Goal: Navigation & Orientation: Find specific page/section

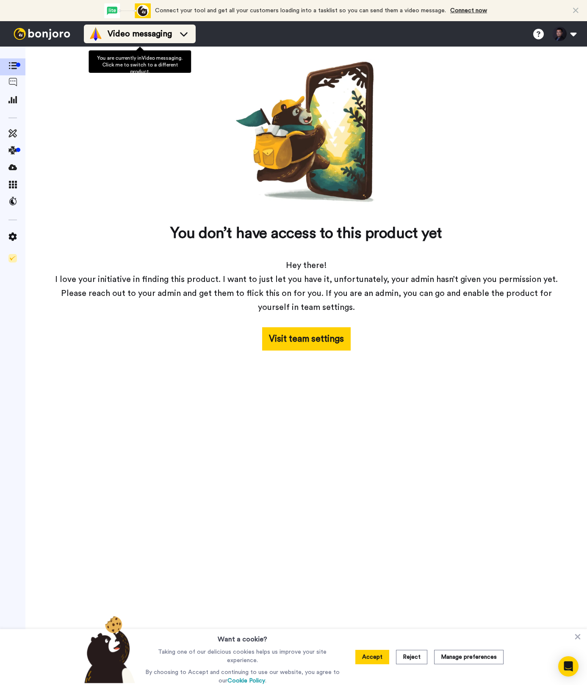
click at [112, 42] on li "Video messaging" at bounding box center [140, 34] width 112 height 19
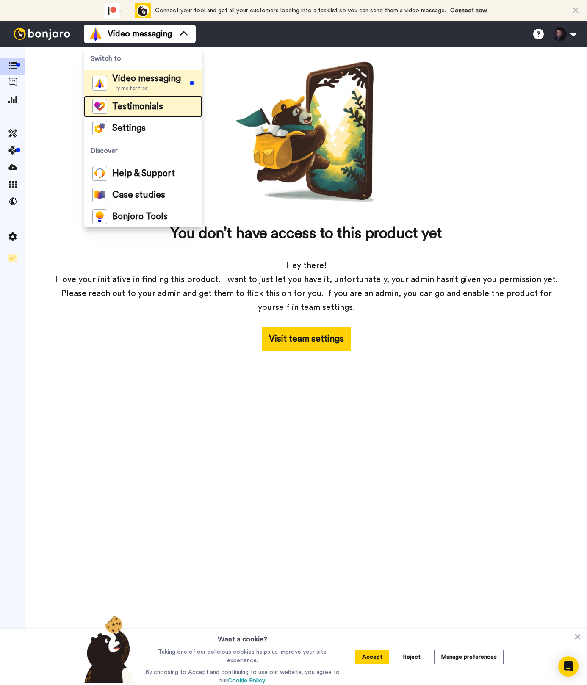
click at [130, 99] on div "Testimonials" at bounding box center [127, 106] width 71 height 15
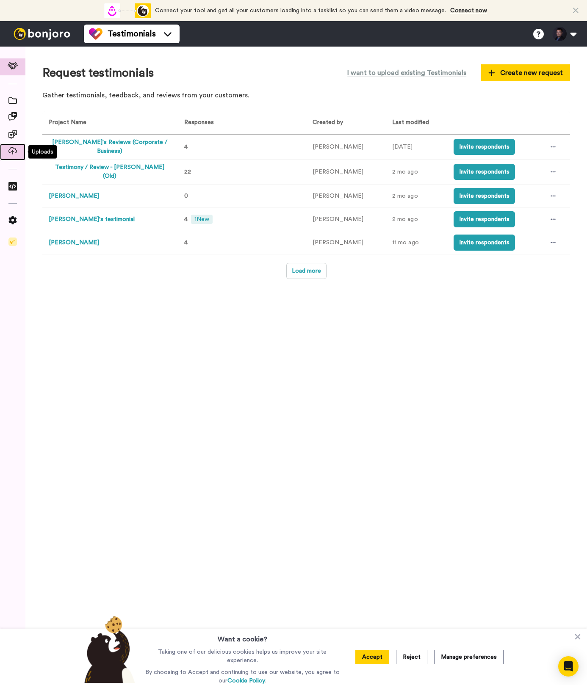
click at [15, 154] on icon at bounding box center [12, 151] width 8 height 8
